Goal: Task Accomplishment & Management: Manage account settings

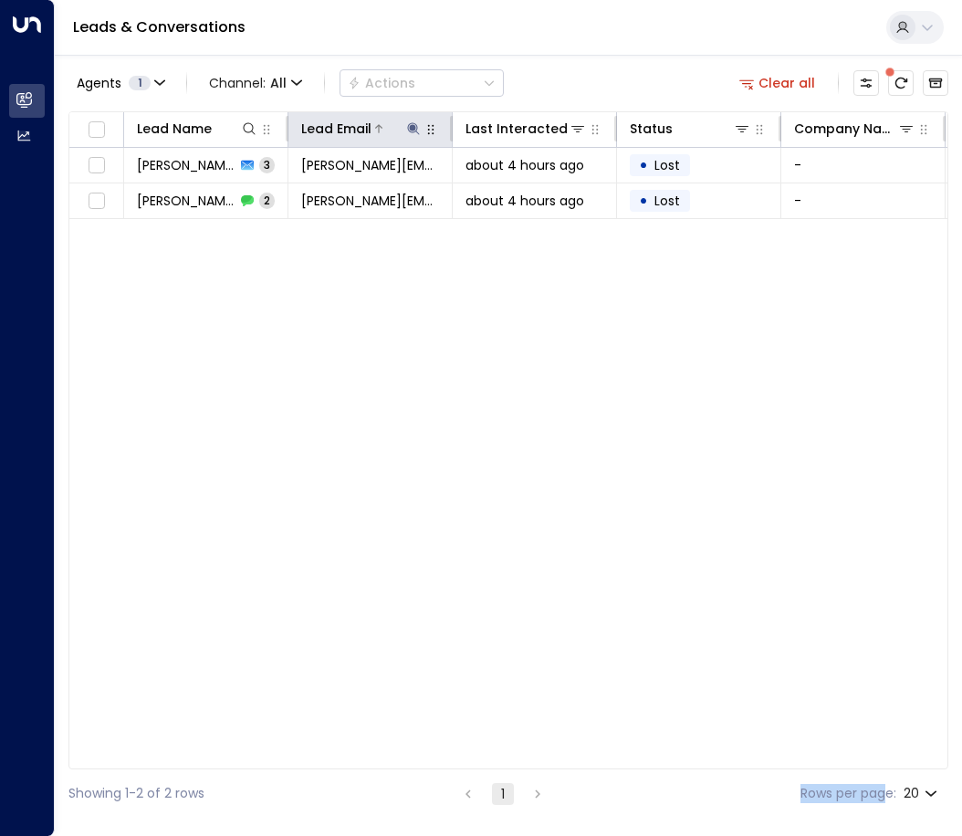
click at [413, 125] on icon at bounding box center [413, 128] width 12 height 12
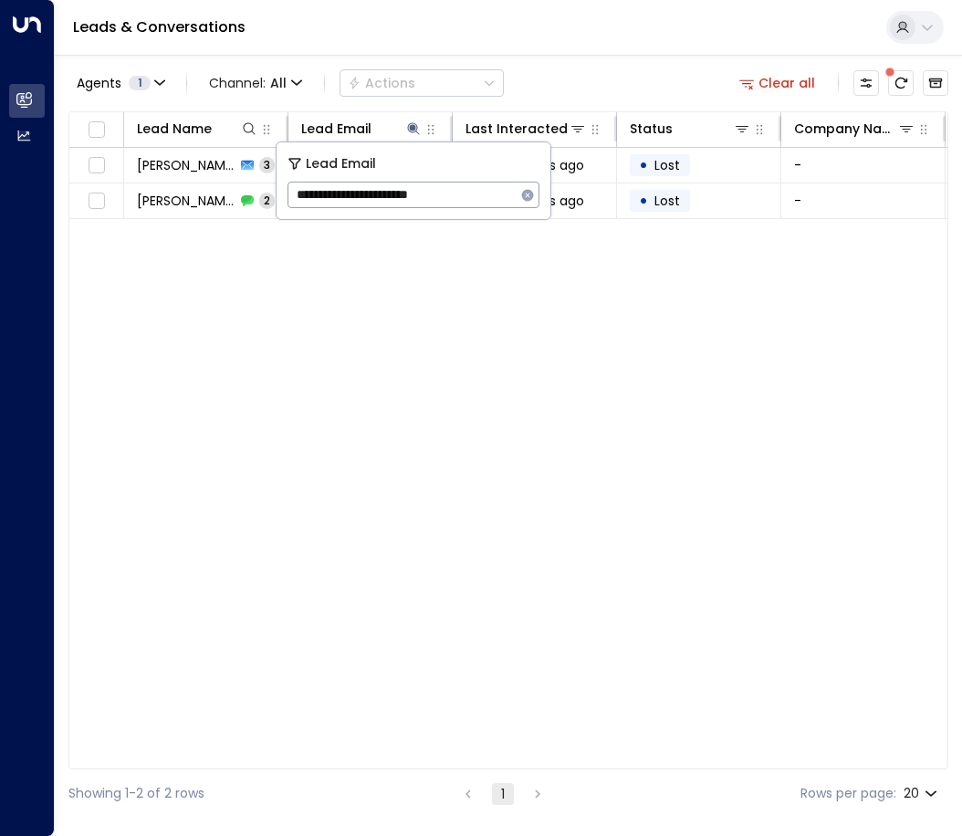
click at [527, 195] on icon "button" at bounding box center [527, 195] width 15 height 15
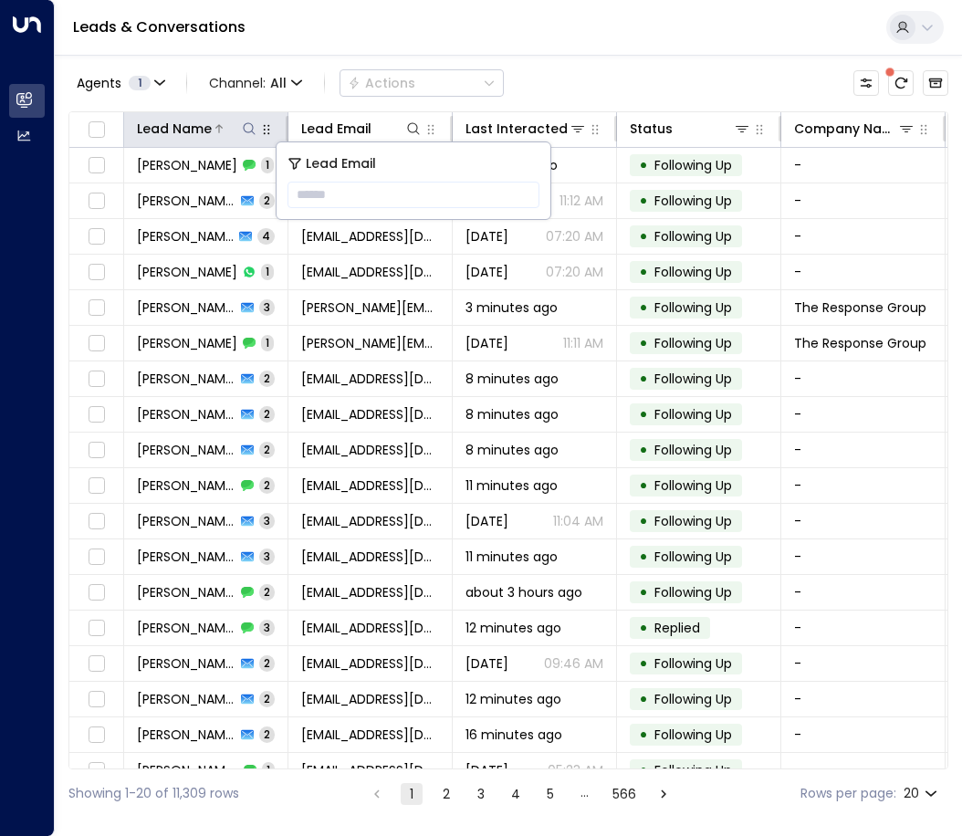
click at [247, 128] on icon at bounding box center [249, 128] width 15 height 15
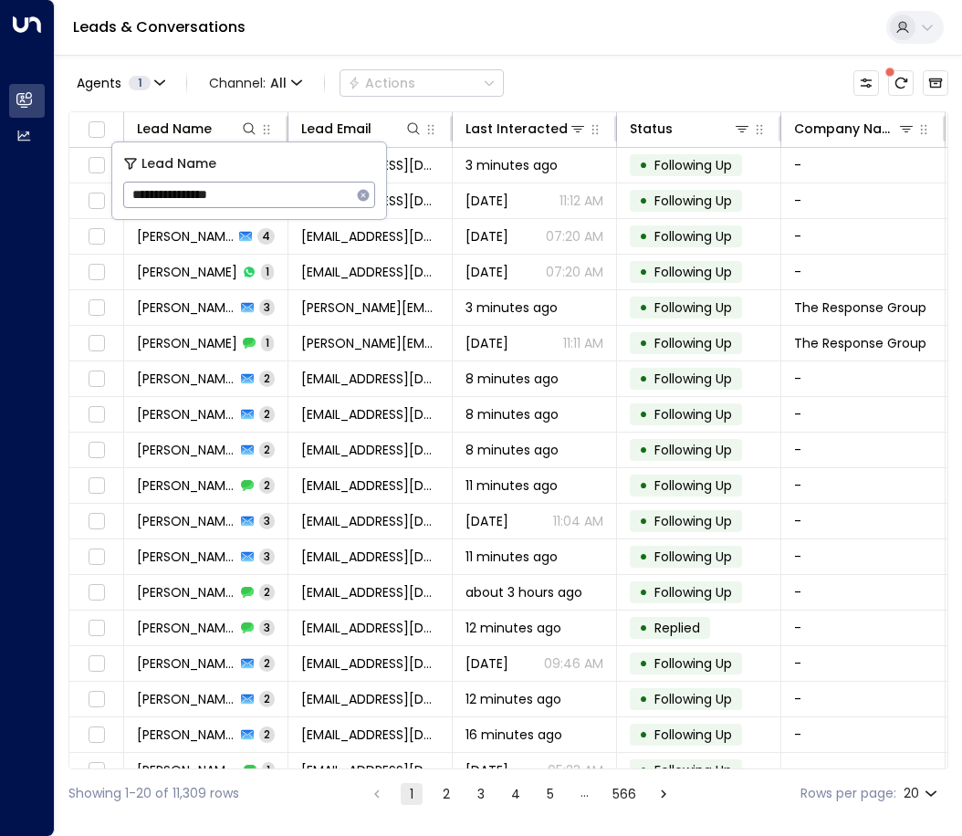
type input "**********"
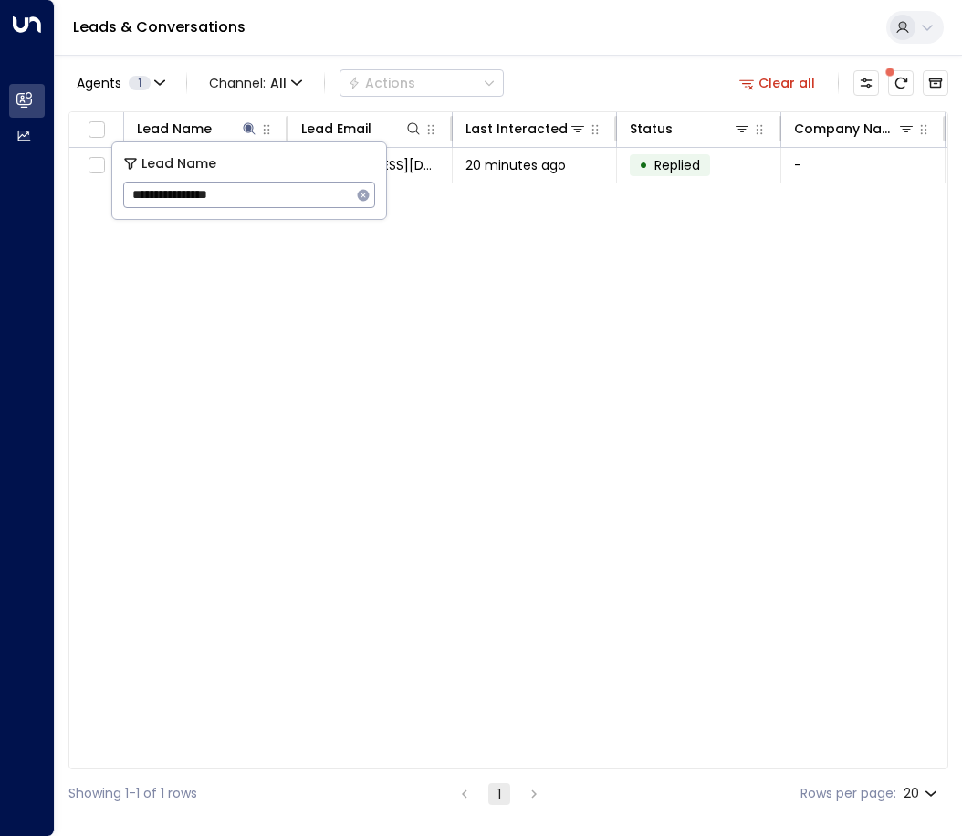
click at [293, 366] on div "Lead Name Lead Email Last Interacted Status Company Name Product # of people AI…" at bounding box center [508, 440] width 880 height 658
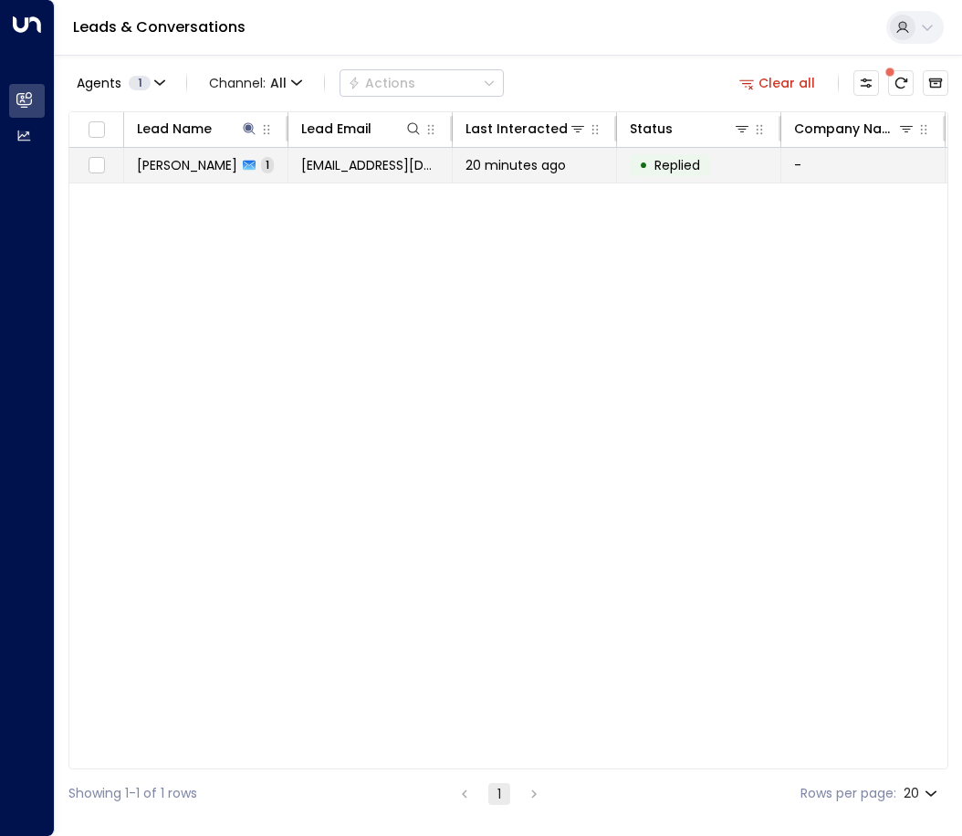
click at [195, 176] on td "[PERSON_NAME] 1" at bounding box center [206, 165] width 164 height 35
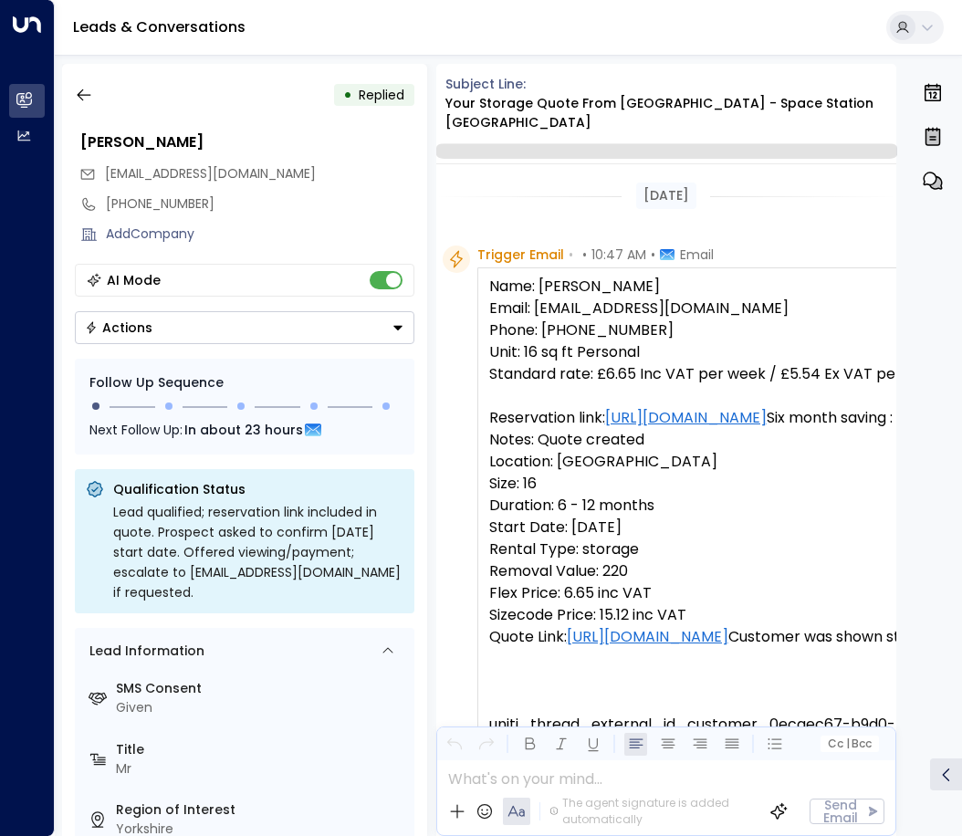
scroll to position [1091, 0]
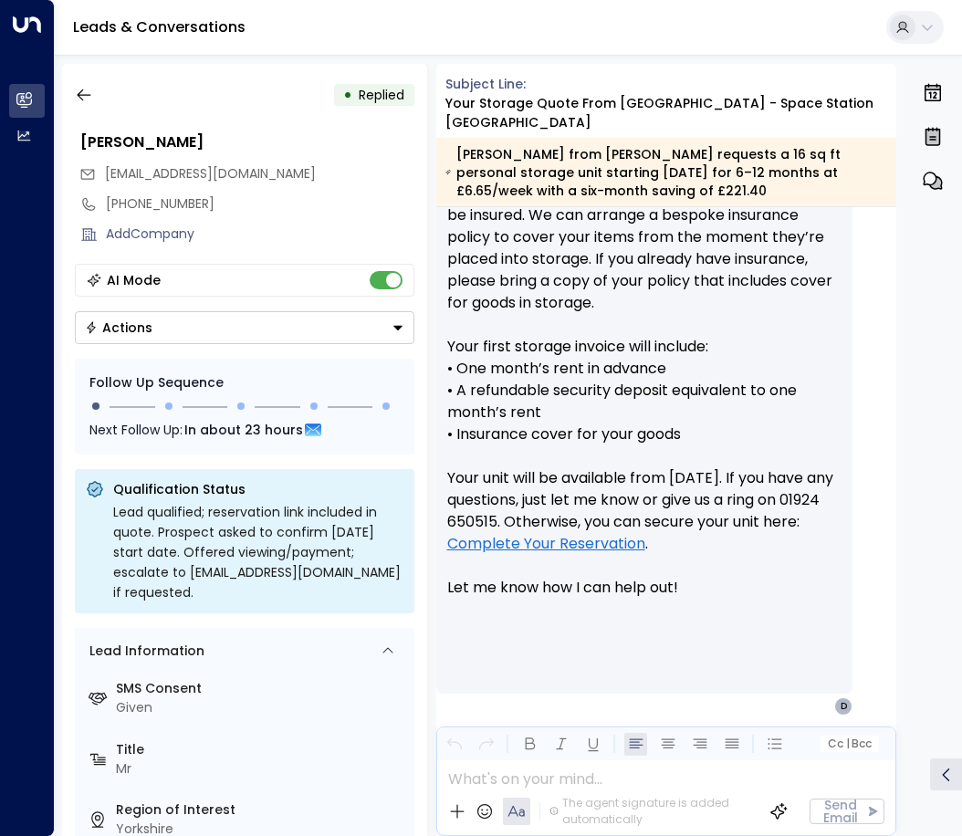
click at [214, 343] on button "Actions" at bounding box center [245, 327] width 340 height 33
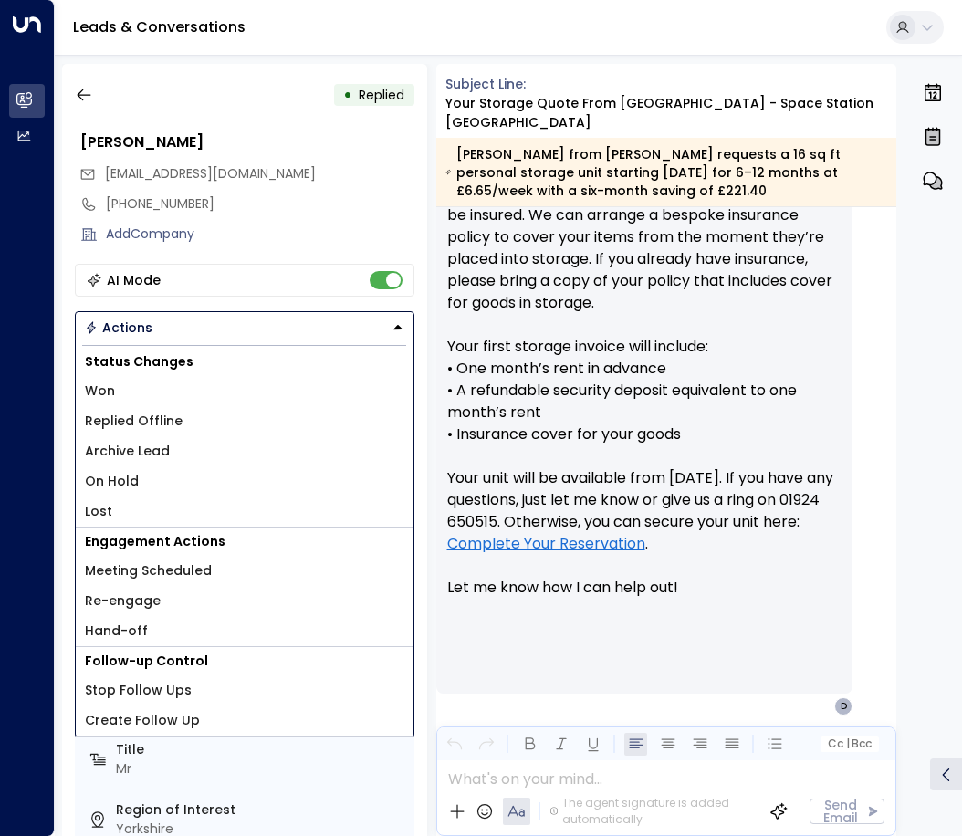
click at [172, 416] on span "Replied Offline" at bounding box center [134, 421] width 98 height 19
